Goal: Information Seeking & Learning: Check status

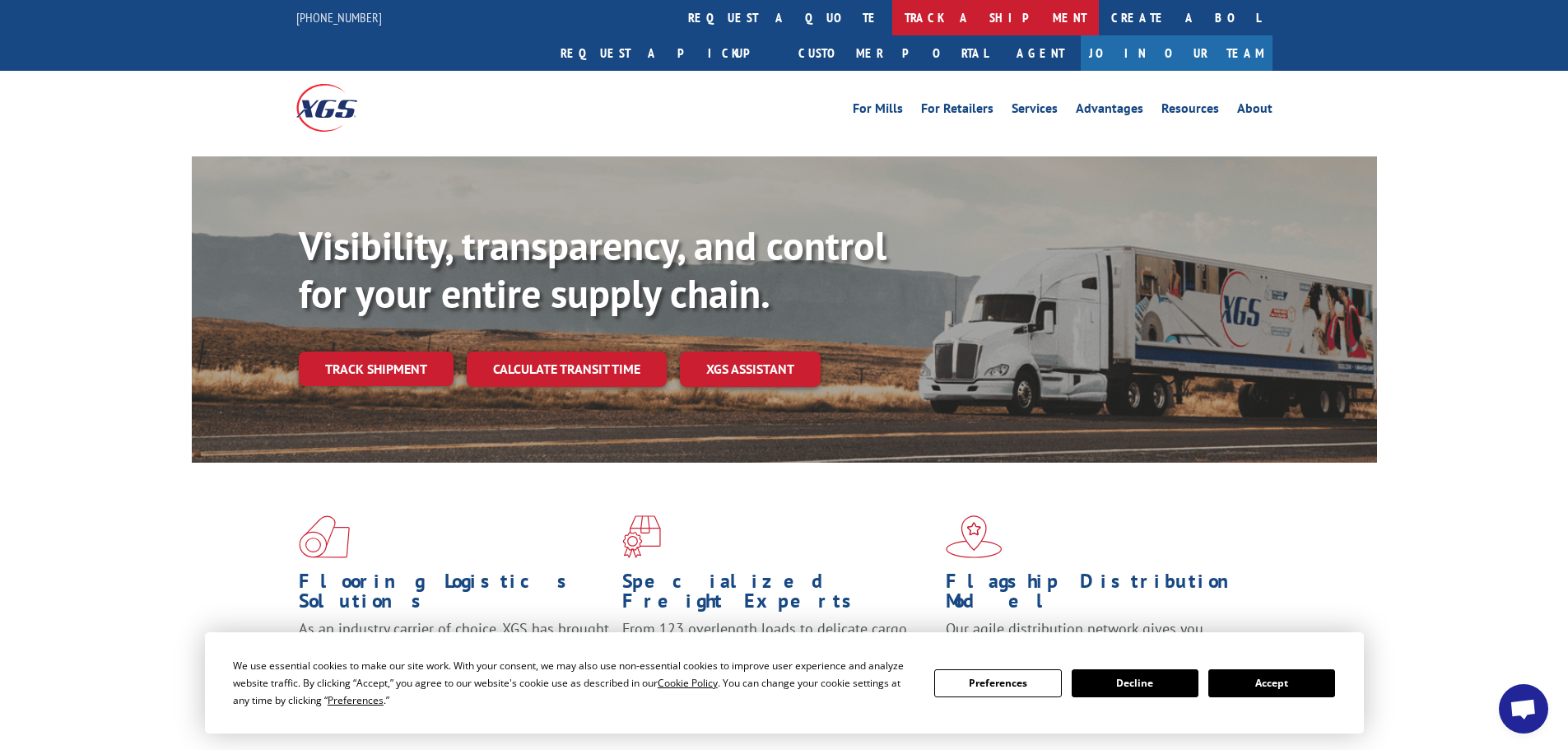
click at [892, 17] on link "track a shipment" at bounding box center [995, 18] width 207 height 35
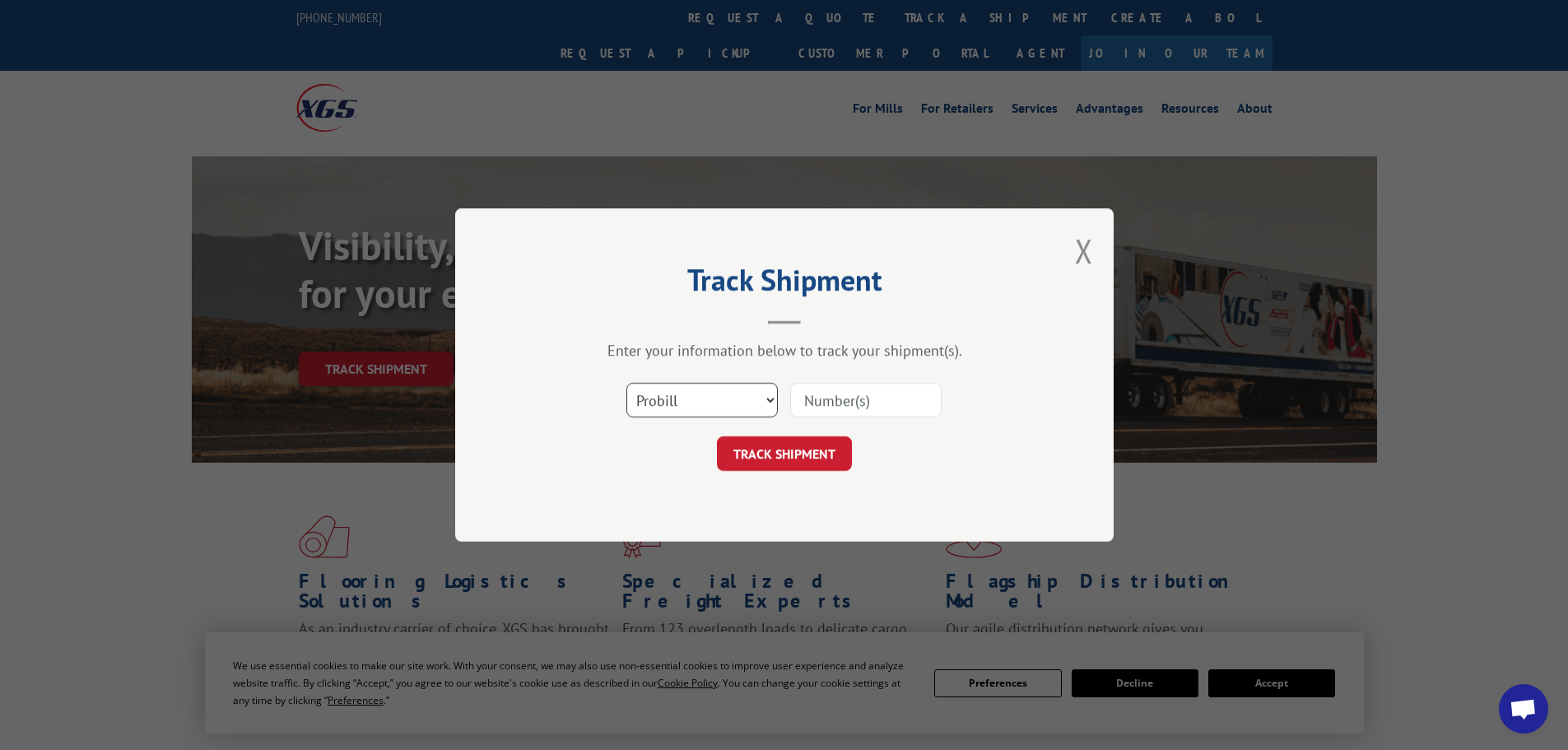
click at [702, 406] on select "Select category... Probill BOL PO" at bounding box center [702, 399] width 152 height 34
select select "bol"
click at [626, 383] on select "Select category... Probill BOL PO" at bounding box center [702, 399] width 152 height 34
click at [843, 397] on input at bounding box center [866, 399] width 152 height 34
paste input "5246254"
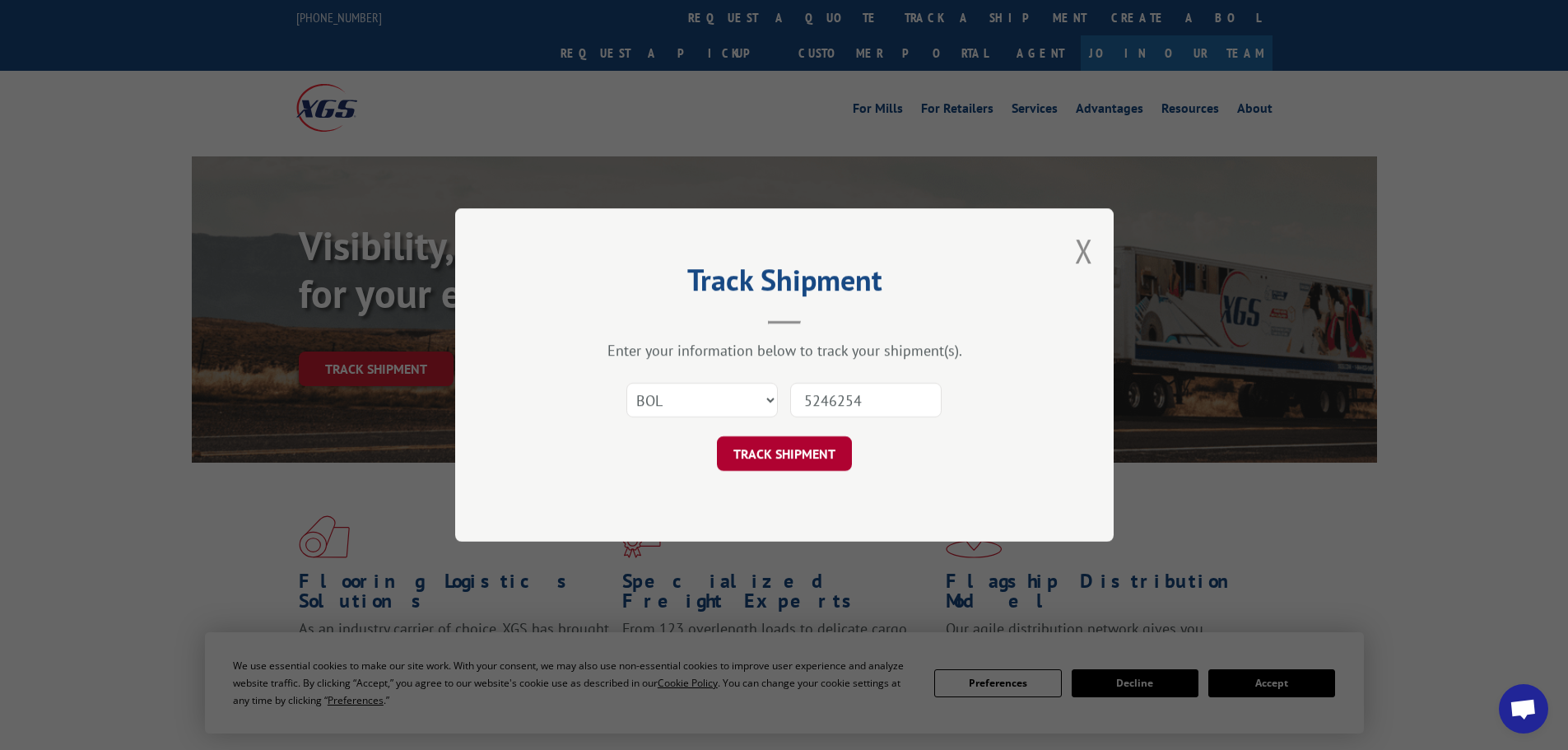
type input "5246254"
click at [795, 460] on button "TRACK SHIPMENT" at bounding box center [784, 453] width 135 height 34
